Goal: Complete application form

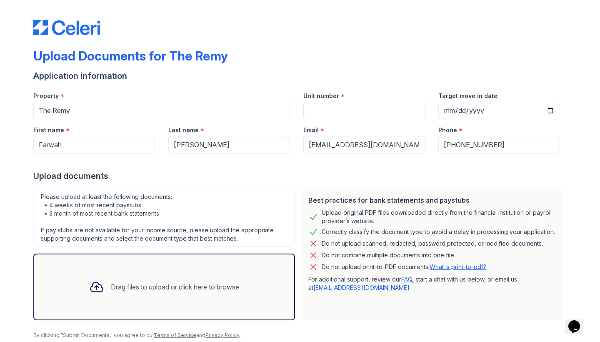
scroll to position [7, 0]
click at [331, 102] on input "Unit number" at bounding box center [365, 111] width 122 height 18
click at [447, 105] on input "Target move in date" at bounding box center [500, 111] width 122 height 18
type input "[DATE]"
click at [498, 70] on div "Application information" at bounding box center [300, 76] width 534 height 12
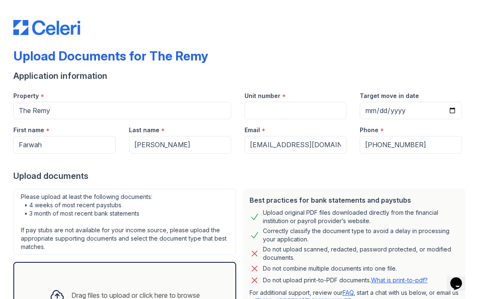
scroll to position [228, 0]
select select "bank_statement"
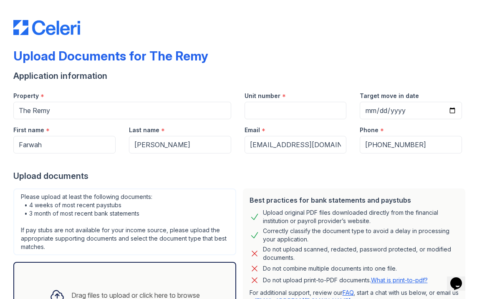
select select "bank_statement"
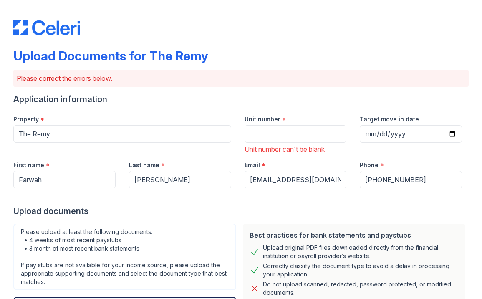
scroll to position [246, 0]
click at [286, 127] on input "Unit number" at bounding box center [295, 134] width 102 height 18
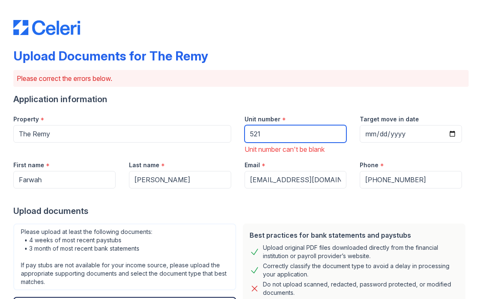
type input "521"
